Goal: Navigation & Orientation: Find specific page/section

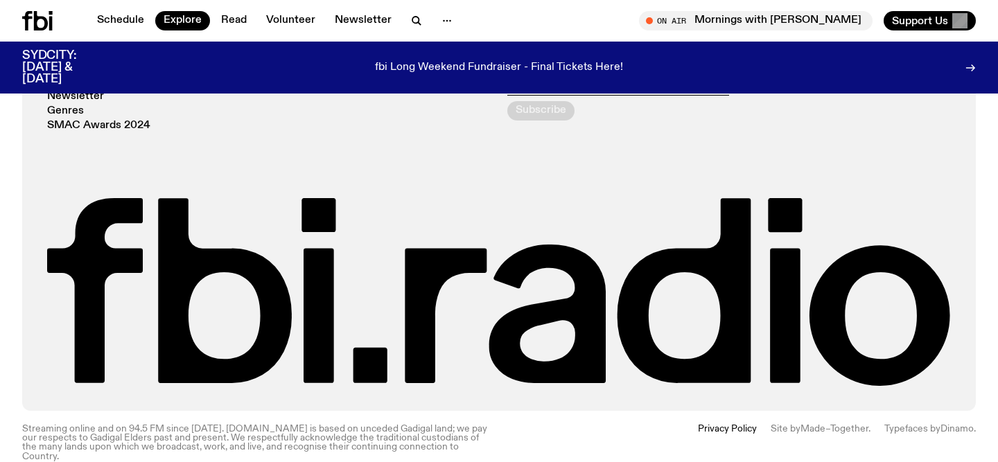
scroll to position [2515, 0]
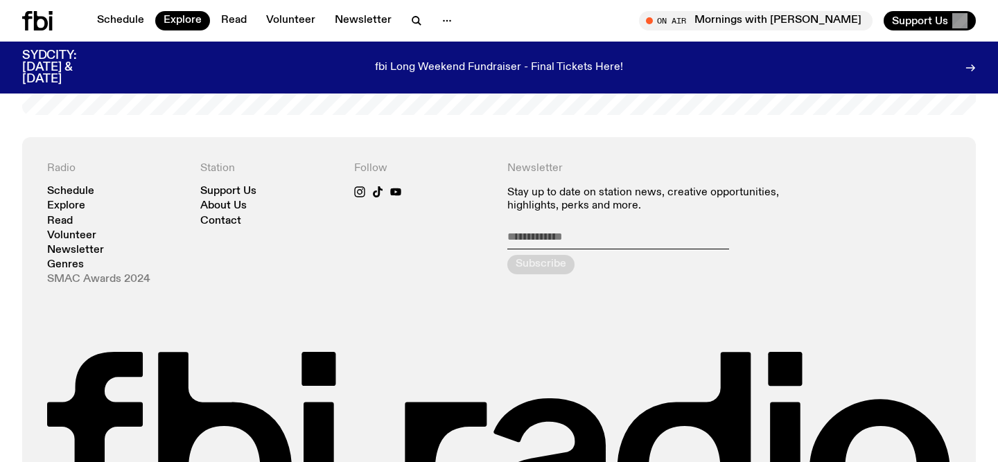
click at [116, 274] on link "SMAC Awards 2024" at bounding box center [98, 279] width 103 height 10
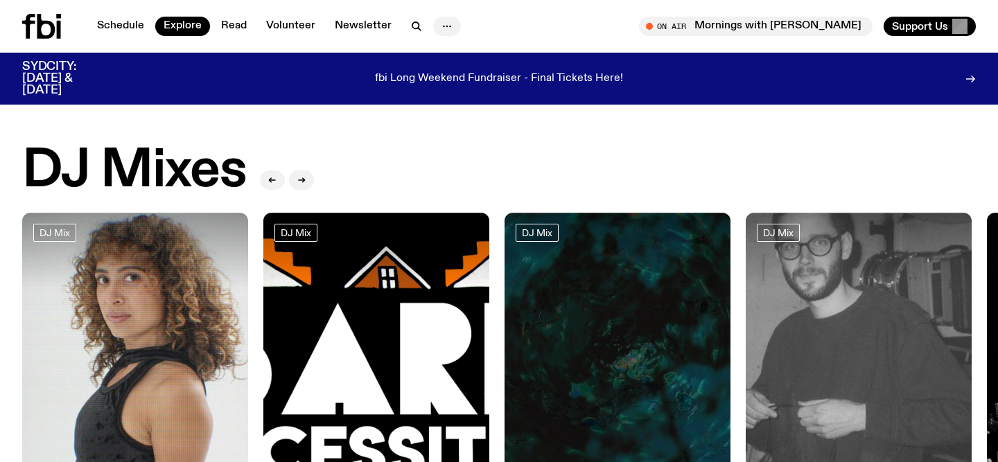
click at [441, 28] on icon "button" at bounding box center [446, 26] width 17 height 17
click at [112, 23] on link "Schedule" at bounding box center [121, 26] width 64 height 19
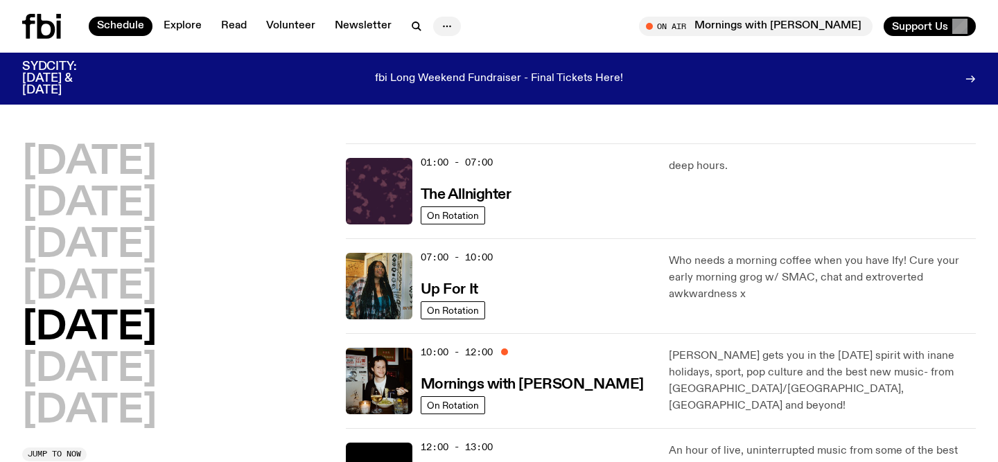
click at [440, 22] on icon "button" at bounding box center [446, 26] width 17 height 17
click at [362, 22] on link "Newsletter" at bounding box center [362, 26] width 73 height 19
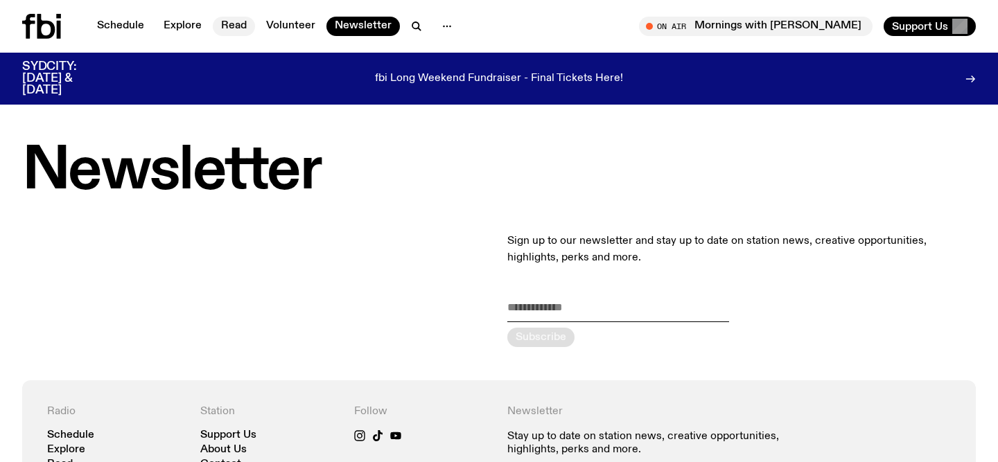
click at [224, 26] on link "Read" at bounding box center [234, 26] width 42 height 19
